Goal: Task Accomplishment & Management: Use online tool/utility

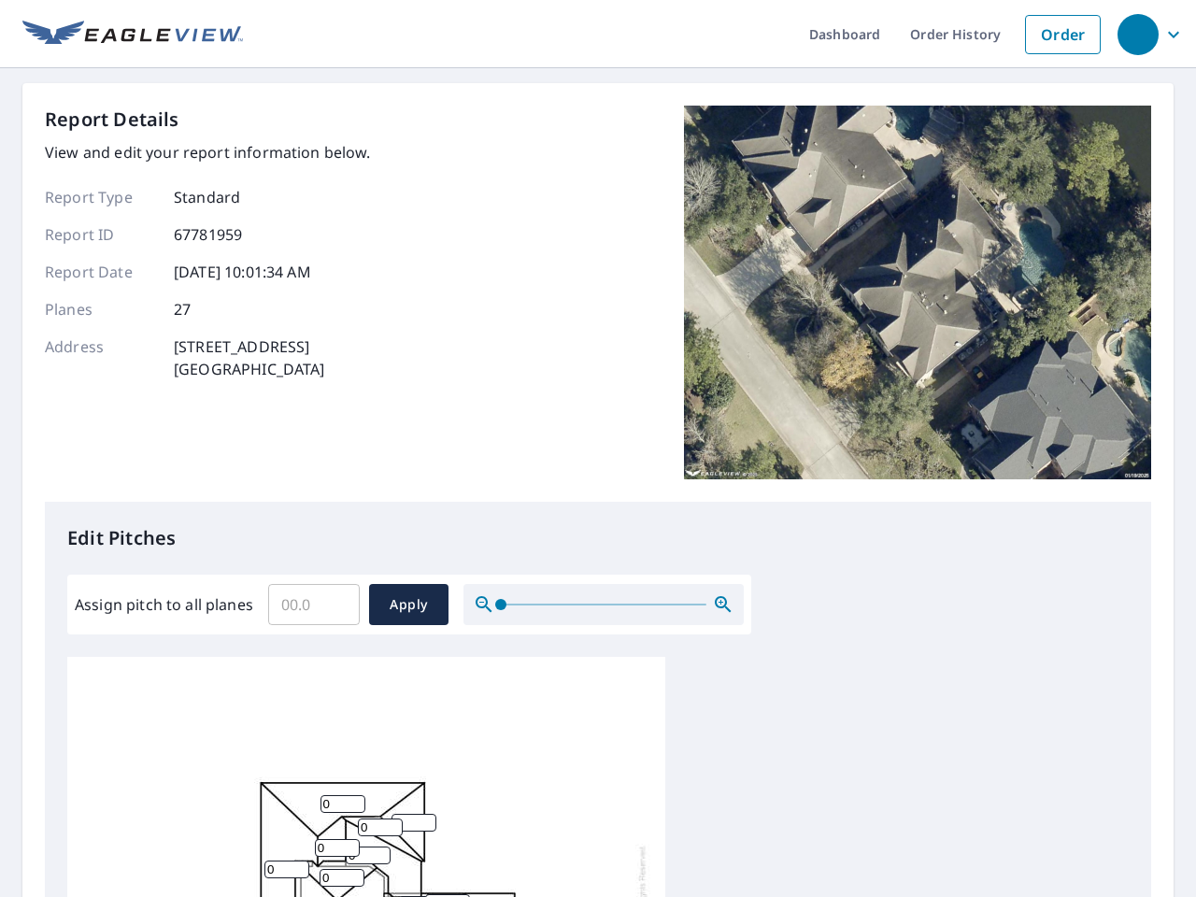
click at [598, 448] on div "Report Details View and edit your report information below. Report Type Standar…" at bounding box center [598, 304] width 1106 height 396
click at [1137, 34] on div "button" at bounding box center [1137, 34] width 41 height 41
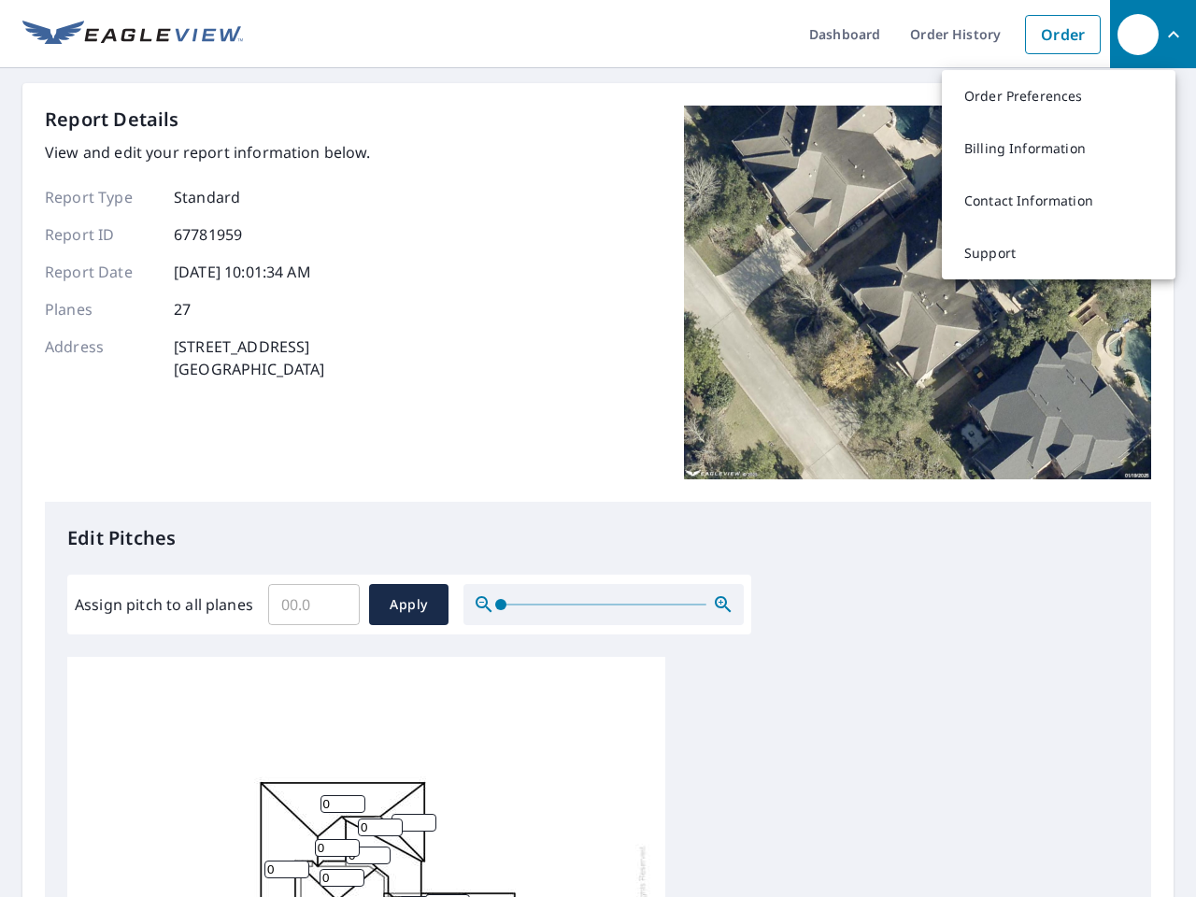
click at [314, 604] on input "Assign pitch to all planes" at bounding box center [314, 604] width 92 height 52
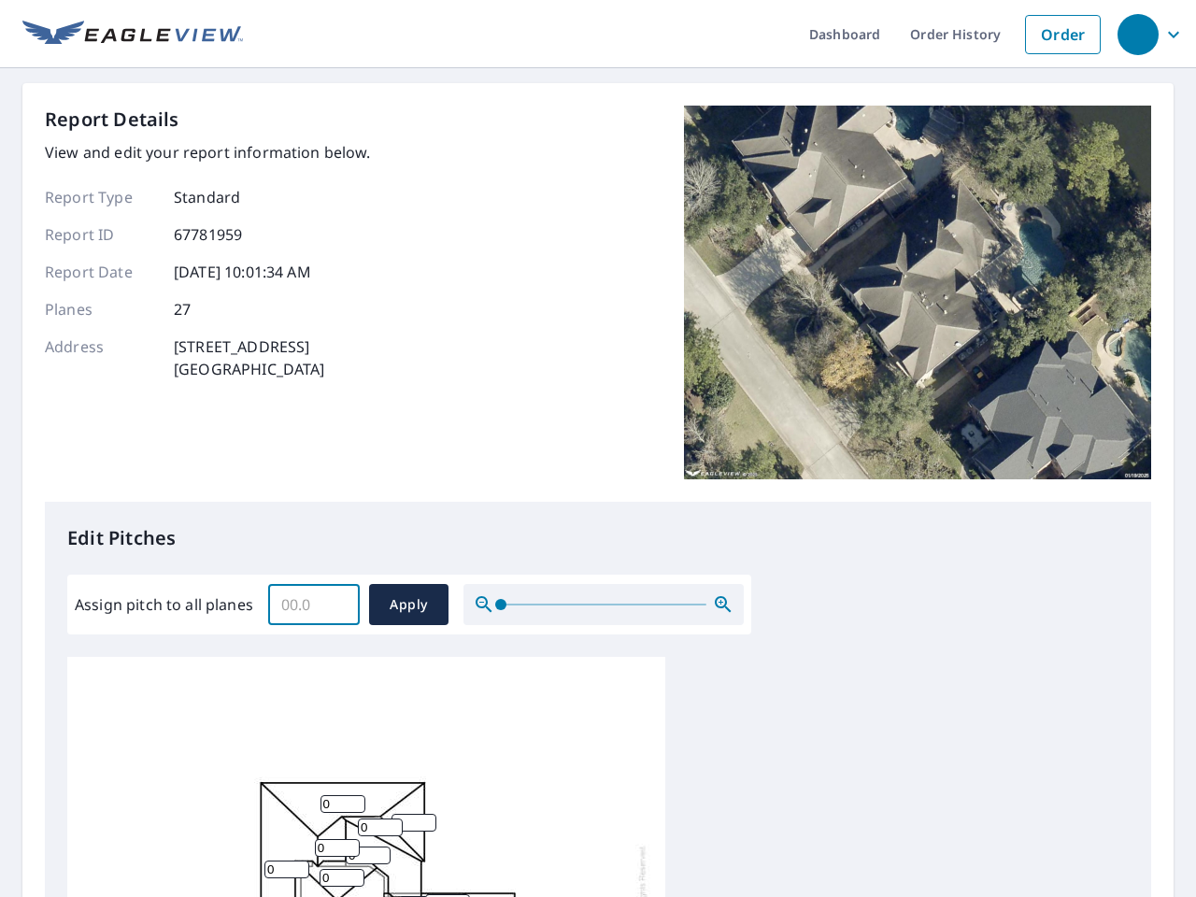
click at [408, 604] on span "Apply" at bounding box center [409, 604] width 50 height 23
click at [723, 604] on icon "button" at bounding box center [723, 604] width 22 height 22
